Goal: Use online tool/utility: Utilize a website feature to perform a specific function

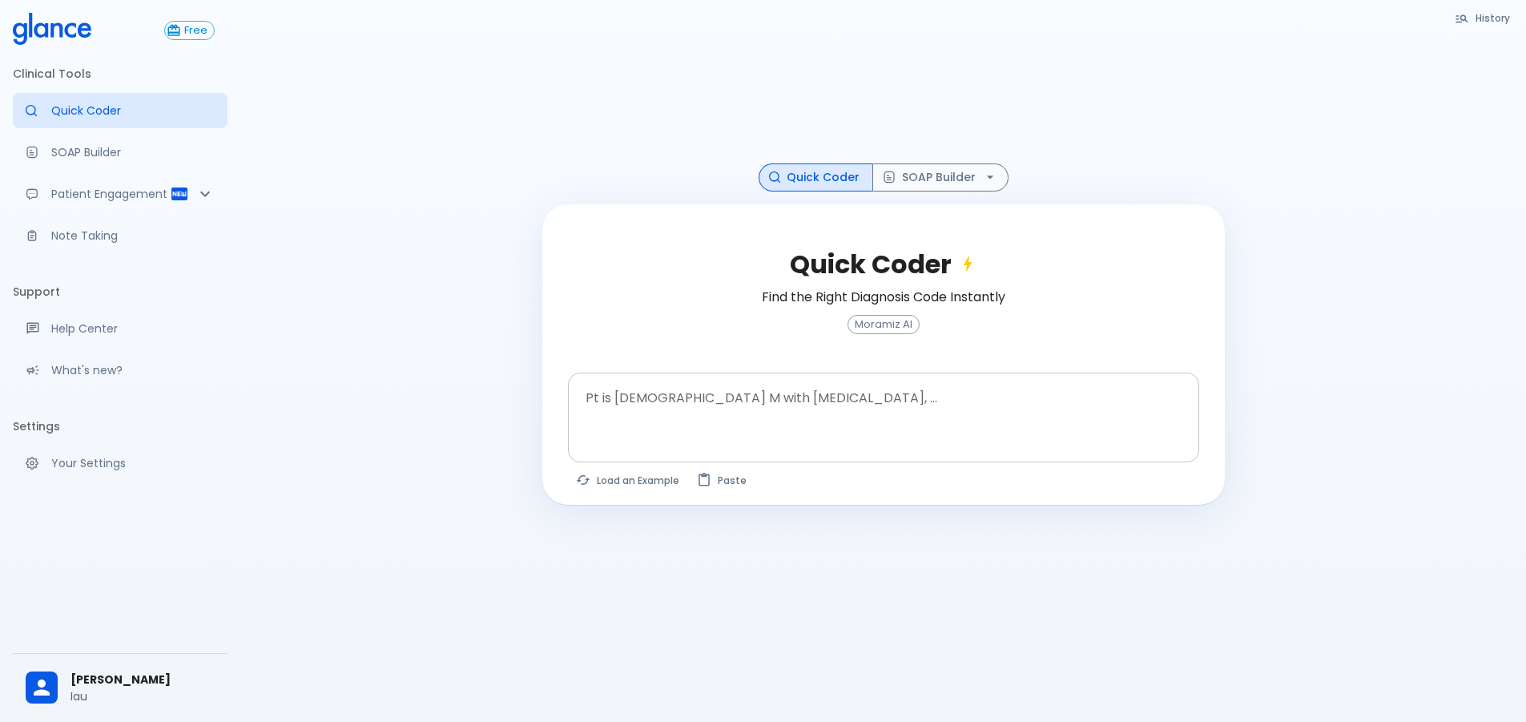
click at [666, 430] on div at bounding box center [885, 444] width 625 height 29
click at [780, 401] on textarea at bounding box center [883, 405] width 609 height 50
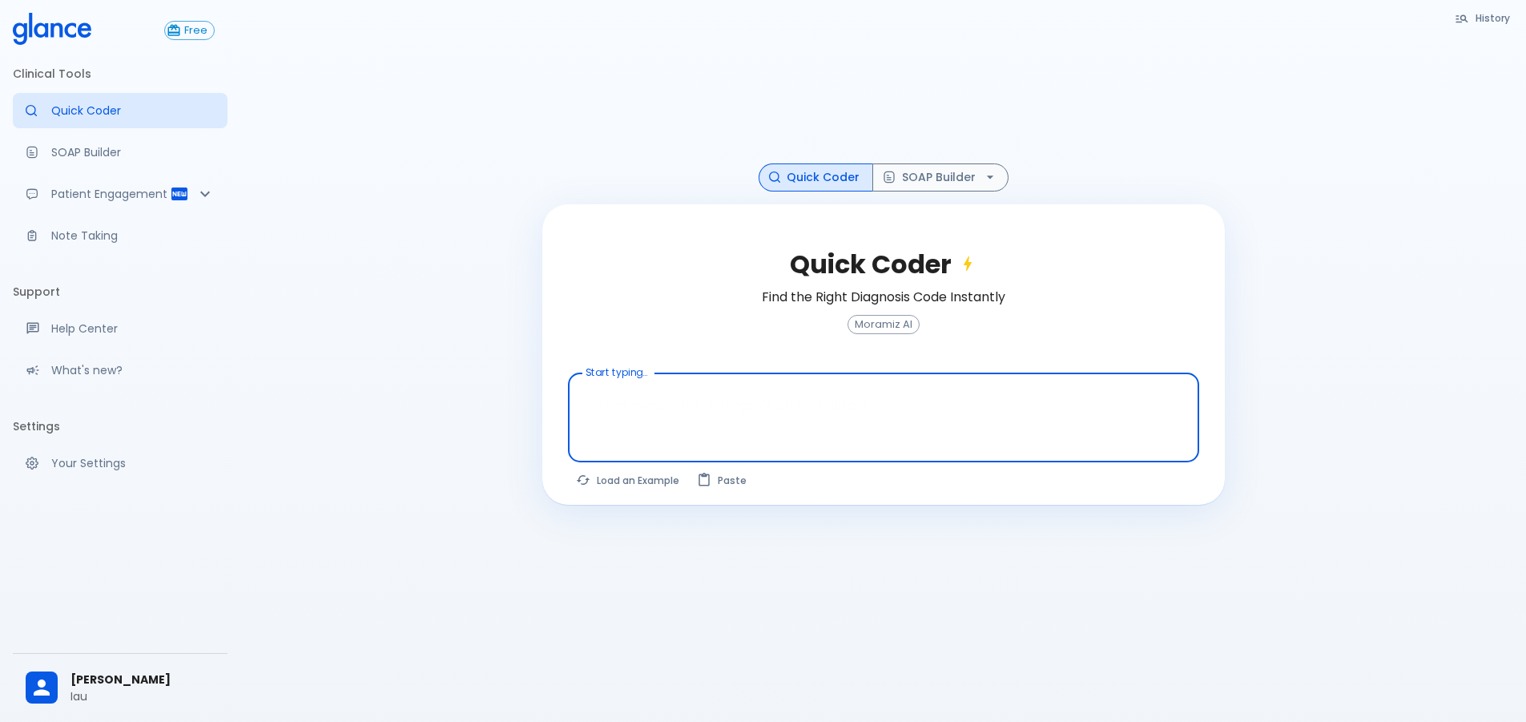
paste textarea "Problem List: - PreDm - Dyslipdemia not on medication - Gastric sleeve 2020 - […"
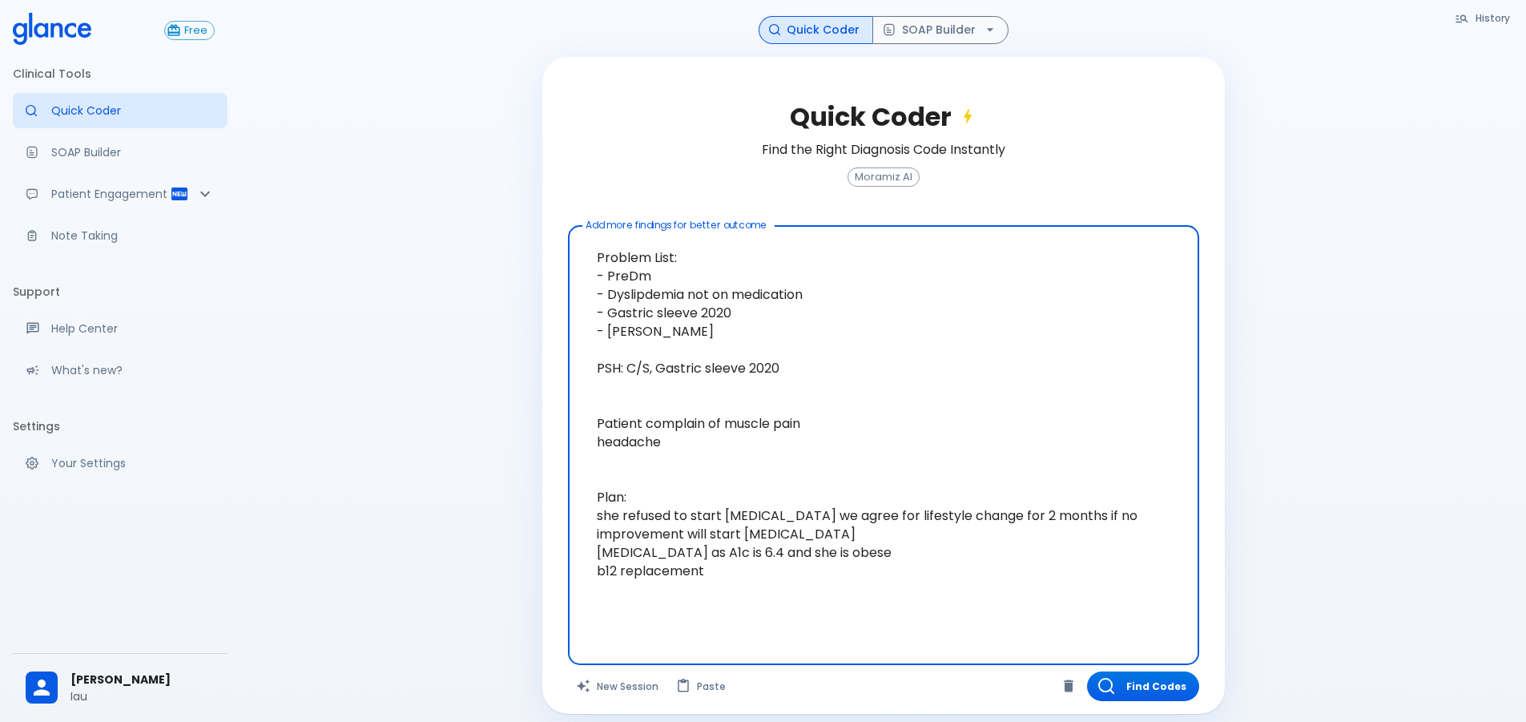
scroll to position [159, 0]
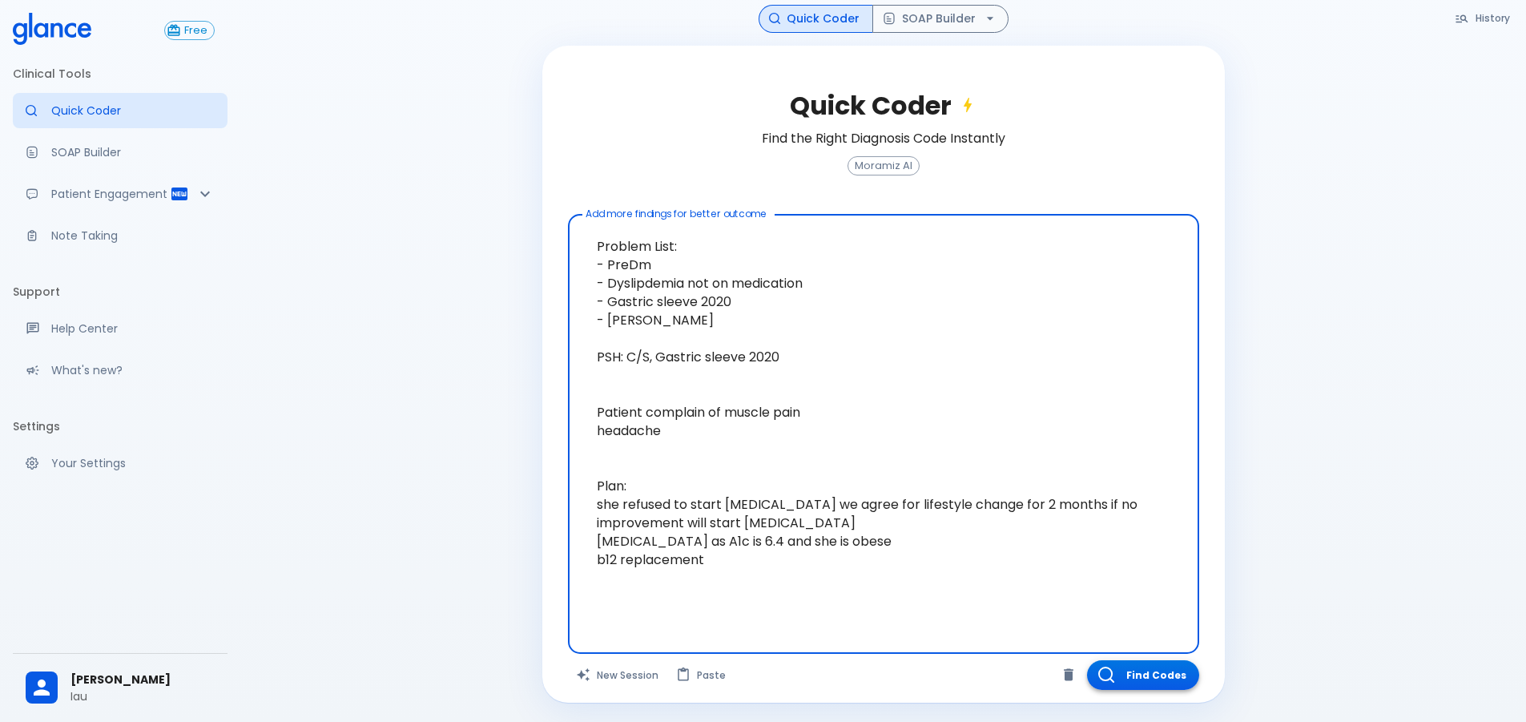
type textarea "Problem List: - PreDm - Dyslipdemia not on medication - Gastric sleeve 2020 - […"
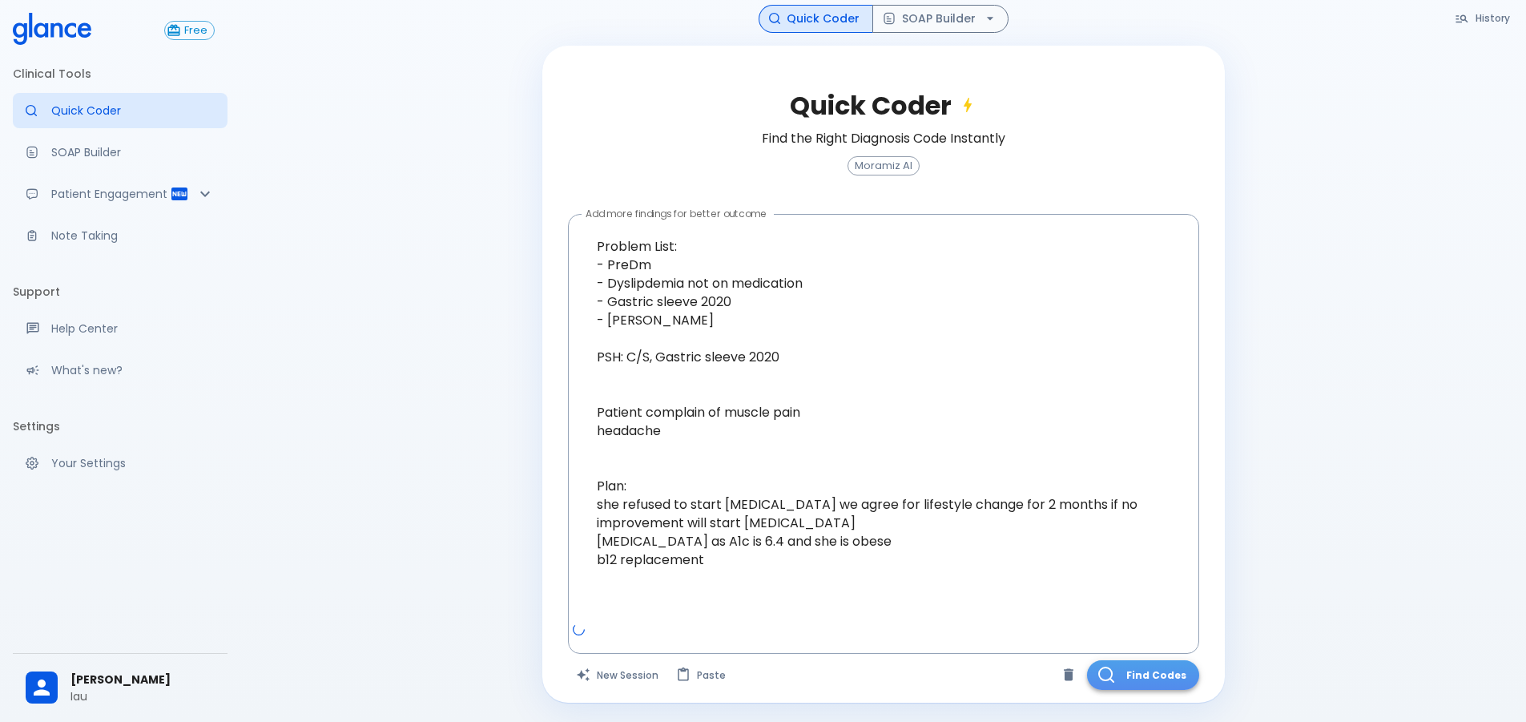
click at [1129, 676] on button "Find Codes" at bounding box center [1143, 675] width 112 height 30
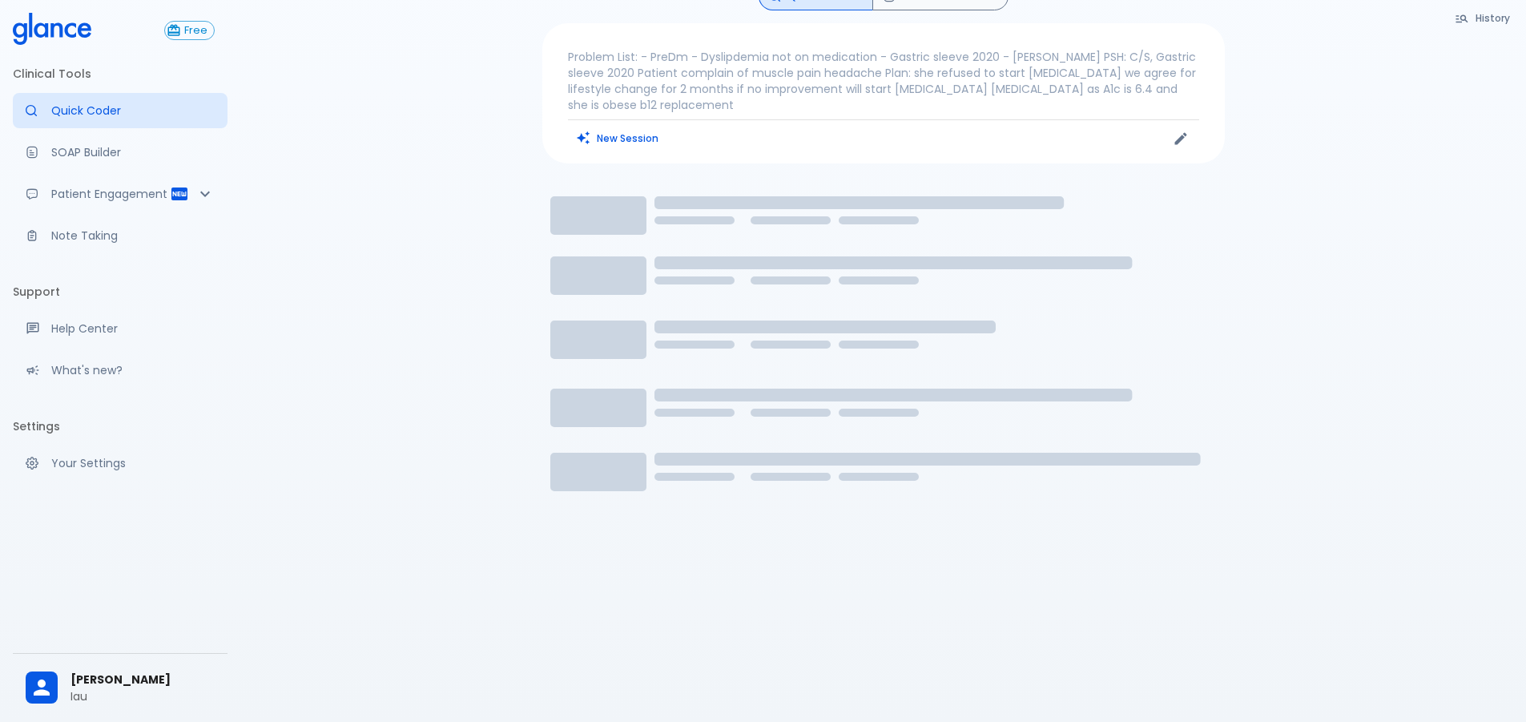
scroll to position [26, 0]
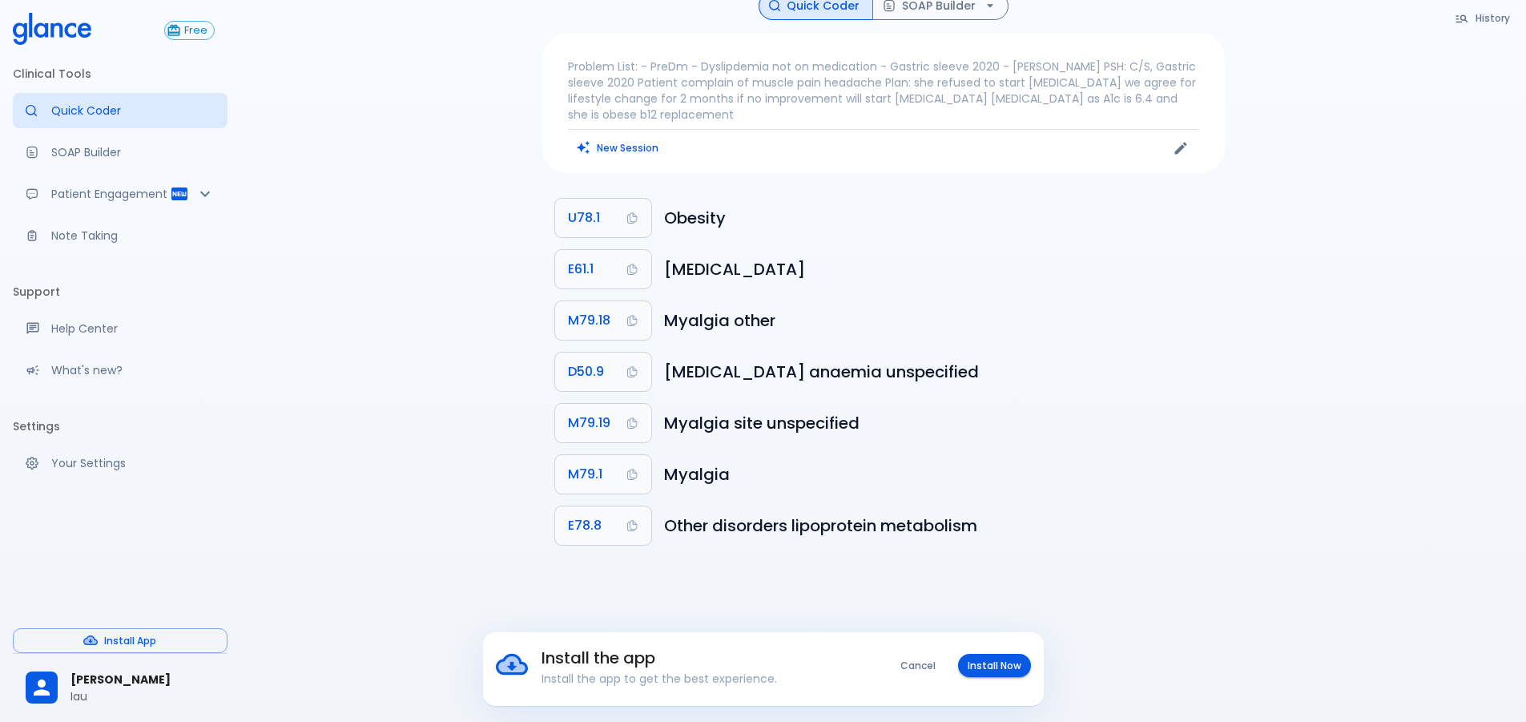
scroll to position [38, 0]
